Goal: Navigation & Orientation: Understand site structure

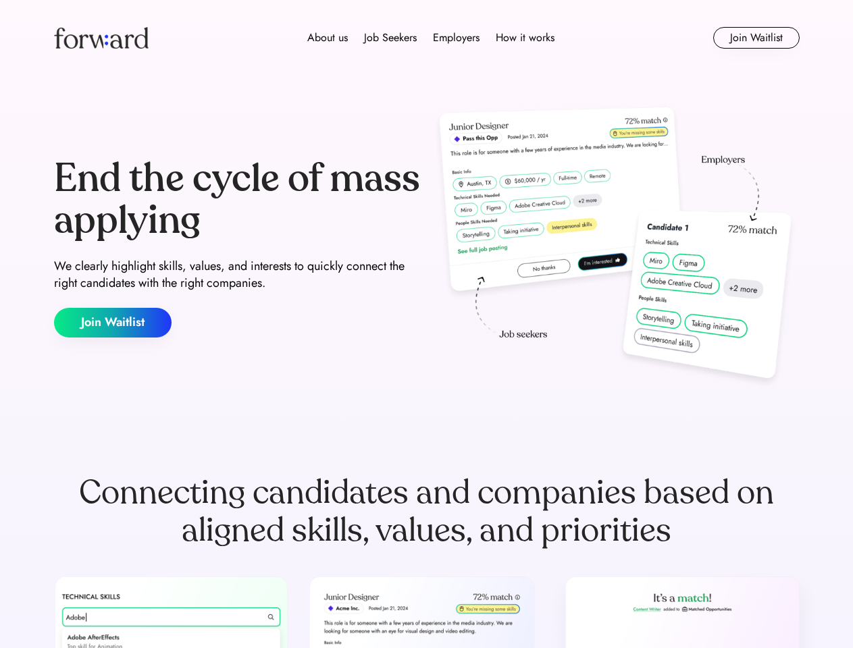
click at [426, 324] on div "End the cycle of mass applying We clearly highlight skills, values, and interes…" at bounding box center [426, 248] width 745 height 290
click at [427, 38] on div "About us Job Seekers Employers How it works" at bounding box center [431, 38] width 532 height 16
click at [101, 38] on img at bounding box center [101, 38] width 95 height 22
click at [431, 38] on div "About us Job Seekers Employers How it works" at bounding box center [431, 38] width 532 height 16
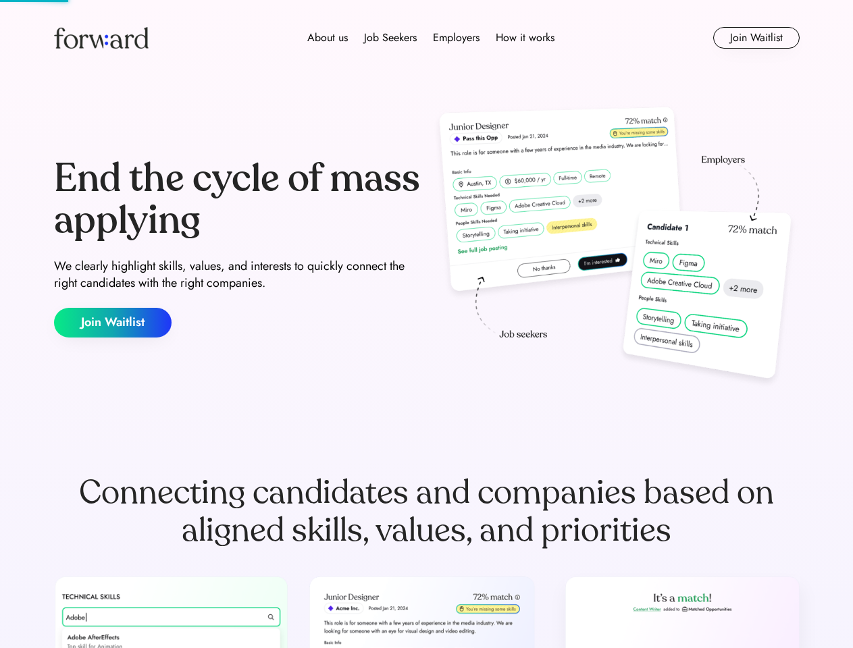
click at [328, 38] on div "About us" at bounding box center [327, 38] width 41 height 16
click at [390, 38] on div "Job Seekers" at bounding box center [390, 38] width 53 height 16
click at [456, 38] on div "Employers" at bounding box center [456, 38] width 47 height 16
click at [524, 38] on div "How it works" at bounding box center [525, 38] width 59 height 16
click at [756, 38] on button "Join Waitlist" at bounding box center [756, 38] width 86 height 22
